Goal: Task Accomplishment & Management: Complete application form

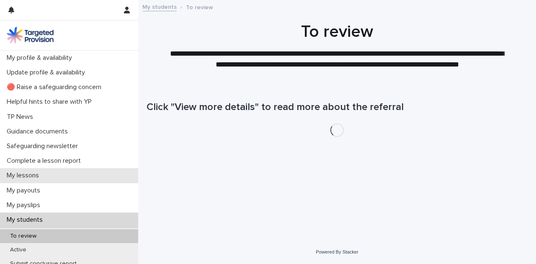
click at [86, 176] on div "My lessons" at bounding box center [69, 175] width 138 height 15
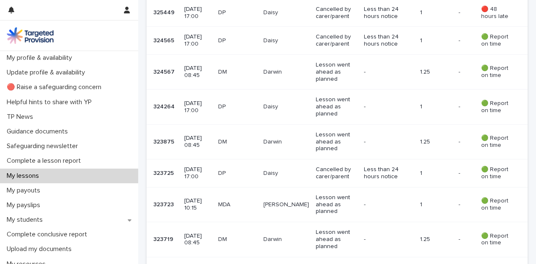
scroll to position [300, 0]
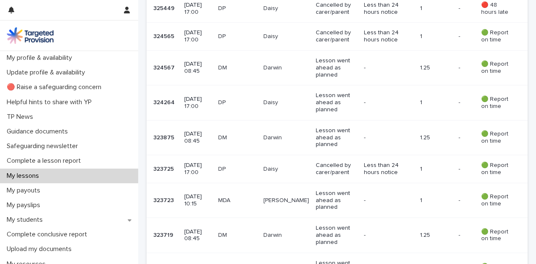
click at [351, 190] on p "Lesson went ahead as planned" at bounding box center [336, 200] width 41 height 21
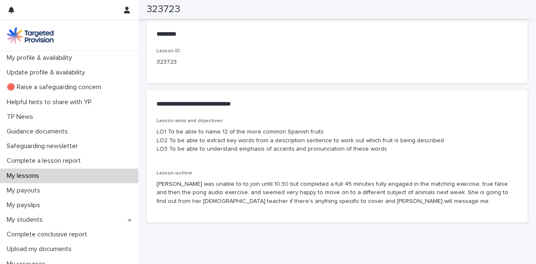
scroll to position [416, 0]
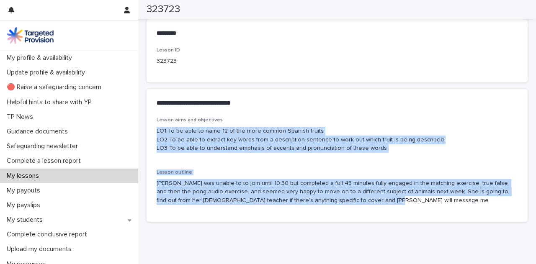
drag, startPoint x: 401, startPoint y: 207, endPoint x: 153, endPoint y: 130, distance: 259.7
click at [153, 130] on div "Lesson aims and objectives LO1 To be able to name 12 of the more common Spanish…" at bounding box center [337, 169] width 381 height 105
copy div "LO1 To be able to name 12 of the more common Spanish fruits LO2 To be able to e…"
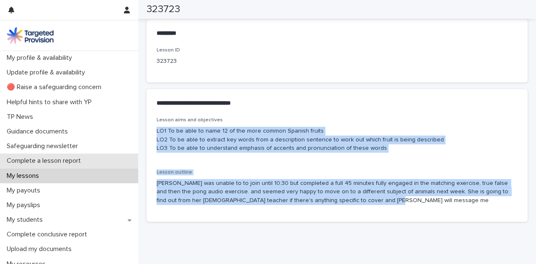
click at [78, 165] on div "Complete a lesson report" at bounding box center [69, 161] width 138 height 15
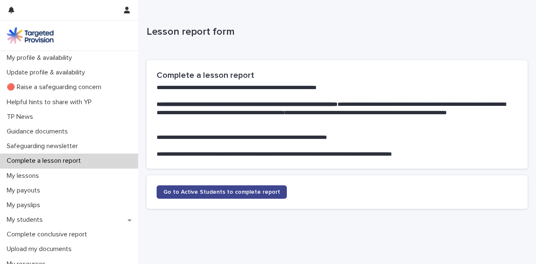
click at [210, 186] on link "Go to Active Students to complete report" at bounding box center [222, 192] width 130 height 13
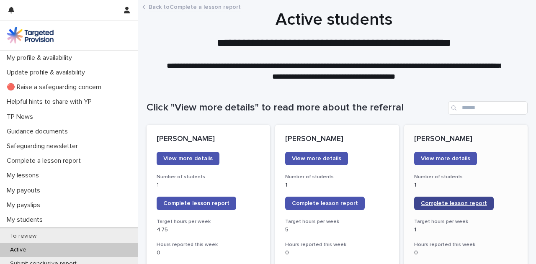
click at [471, 201] on span "Complete lesson report" at bounding box center [454, 204] width 66 height 6
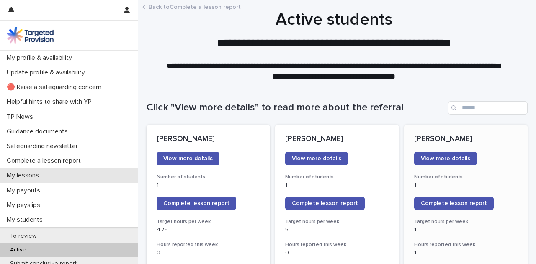
click at [71, 172] on div "My lessons" at bounding box center [69, 175] width 138 height 15
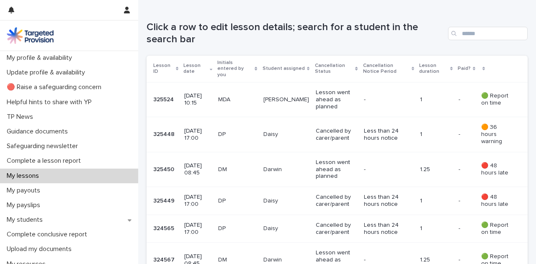
scroll to position [148, 0]
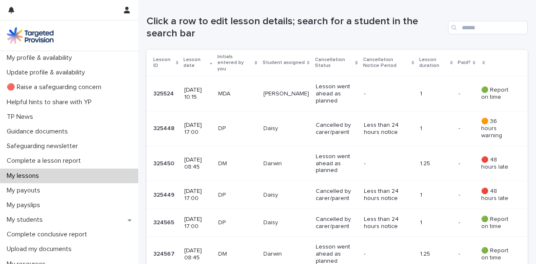
click at [491, 157] on p "🔴 48 hours late" at bounding box center [497, 164] width 33 height 14
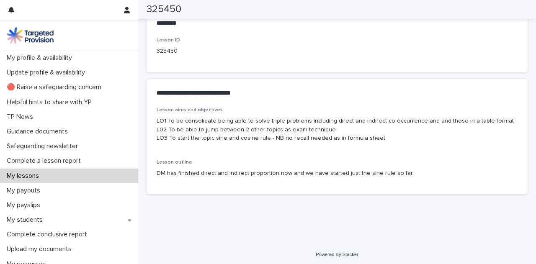
scroll to position [428, 0]
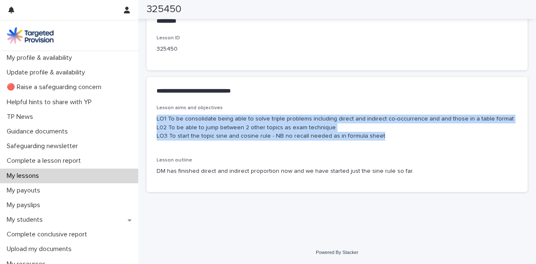
drag, startPoint x: 385, startPoint y: 135, endPoint x: 157, endPoint y: 122, distance: 229.1
click at [157, 122] on p "LO1 To be consolidate being able to solve triple problems including direct and …" at bounding box center [337, 128] width 361 height 26
copy p "LO1 To be consolidate being able to solve triple problems including direct and …"
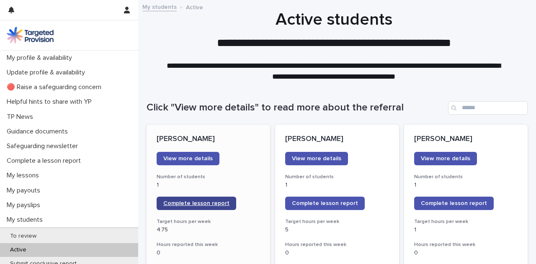
click at [214, 201] on span "Complete lesson report" at bounding box center [196, 204] width 66 height 6
